Goal: Task Accomplishment & Management: Manage account settings

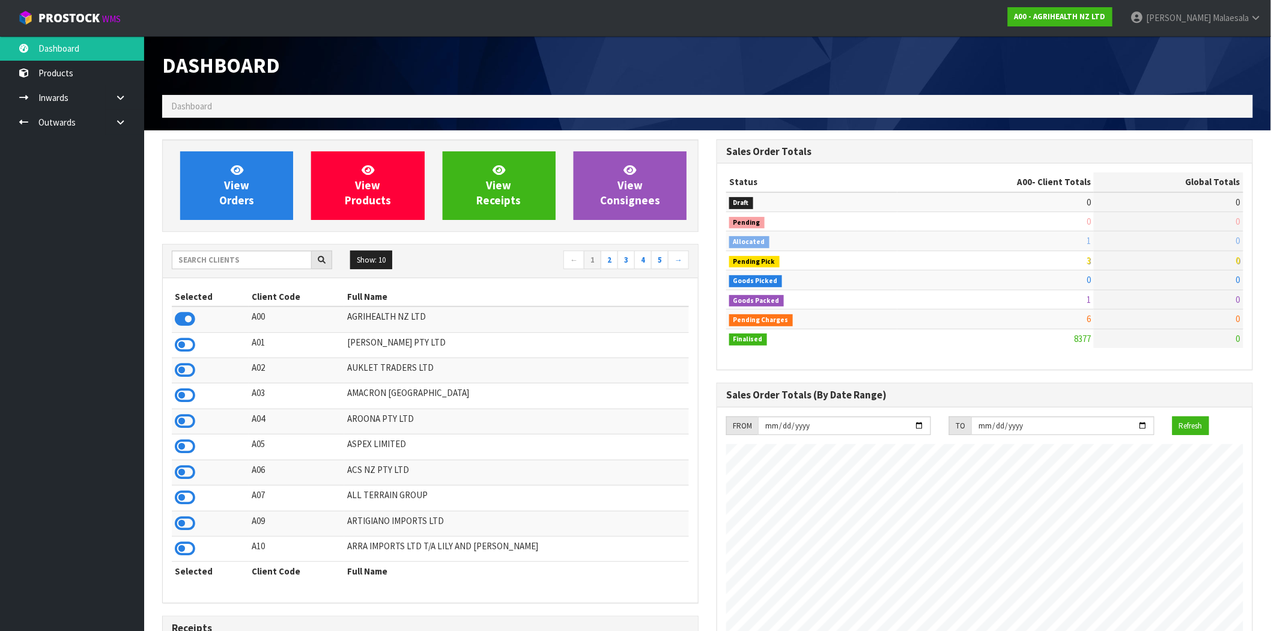
scroll to position [910, 554]
click at [1199, 17] on span "[PERSON_NAME]" at bounding box center [1178, 17] width 65 height 11
click at [1194, 48] on icon at bounding box center [1191, 48] width 8 height 1
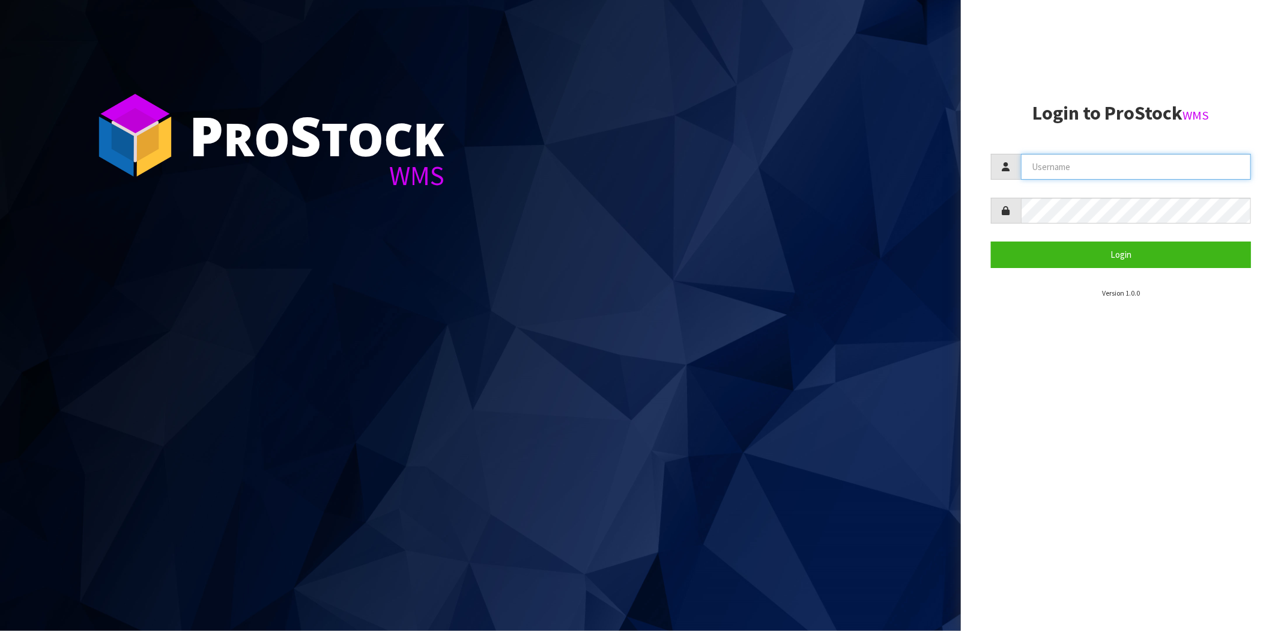
click at [1081, 167] on input "text" at bounding box center [1136, 167] width 230 height 26
paste input "Kalani"
type input "Kalani"
drag, startPoint x: 1029, startPoint y: 307, endPoint x: 1023, endPoint y: 294, distance: 13.7
click at [1029, 307] on aside "Login to ProStock WMS Kalani Login Version 1.0.0" at bounding box center [1121, 315] width 320 height 631
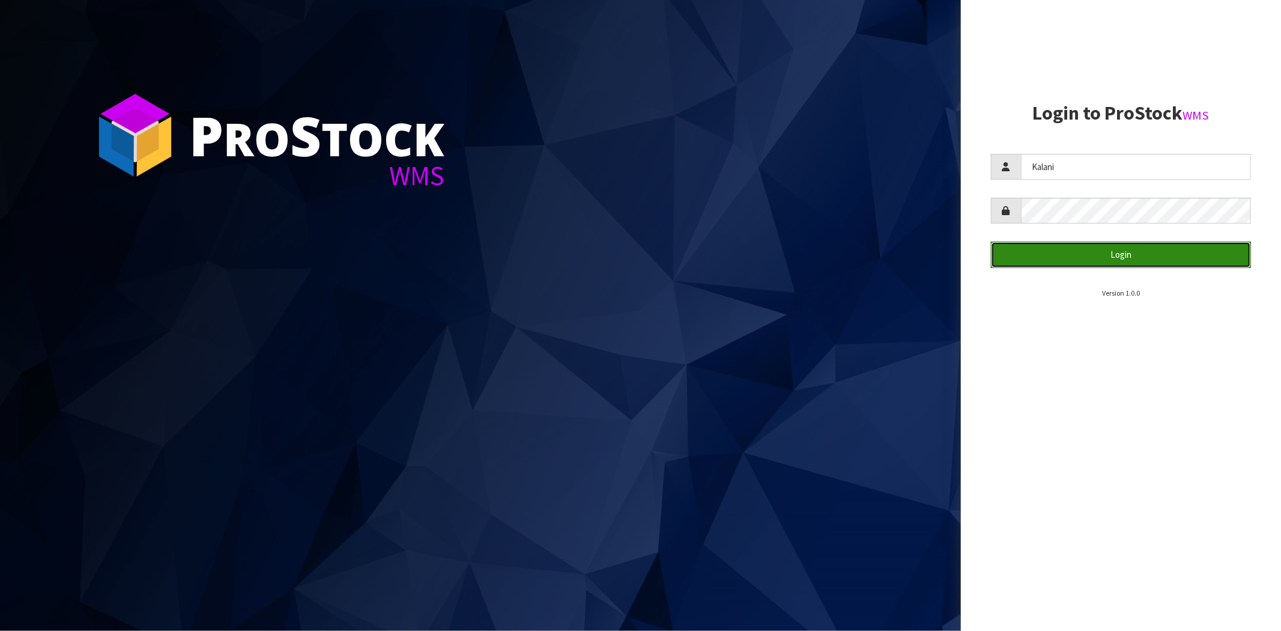
click at [1072, 253] on button "Login" at bounding box center [1121, 254] width 260 height 26
